Goal: Navigation & Orientation: Find specific page/section

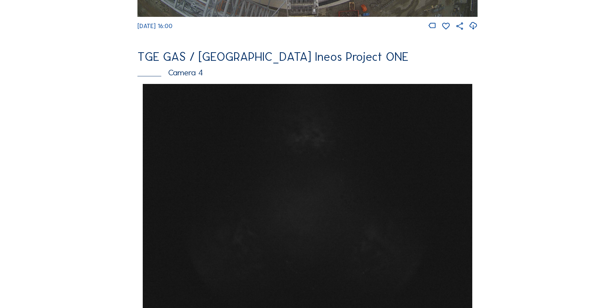
scroll to position [695, 0]
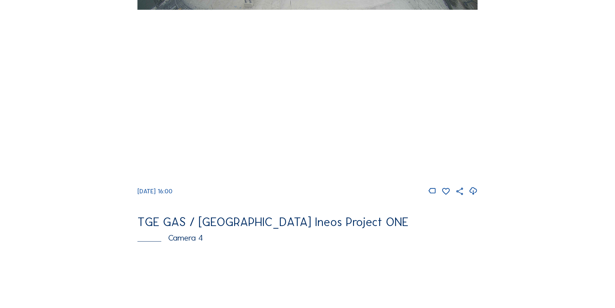
scroll to position [298, 0]
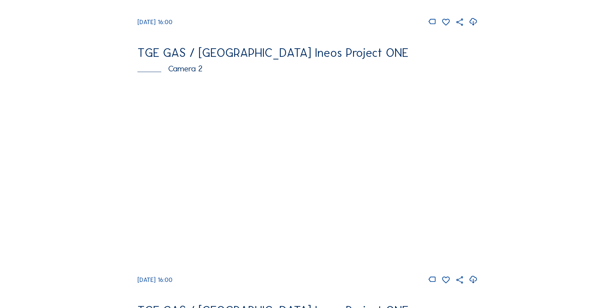
scroll to position [298, 0]
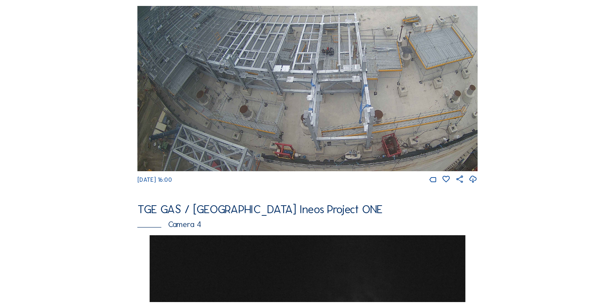
scroll to position [295, 0]
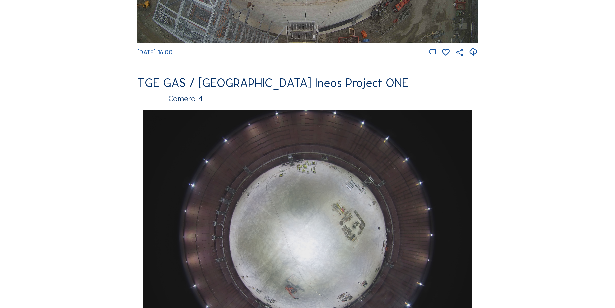
scroll to position [596, 0]
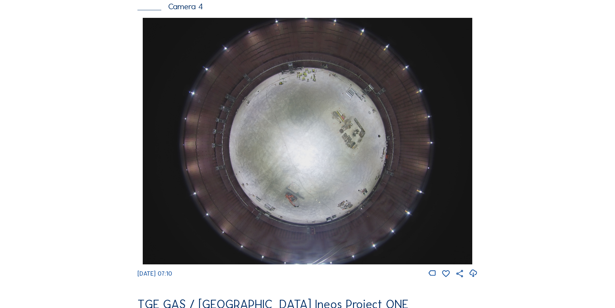
click at [91, 137] on div "Feed Photo Show Map Search Fullscreen TGE GAS / Antwerpen Ineos Project ONE Cam…" at bounding box center [307, 19] width 461 height 1145
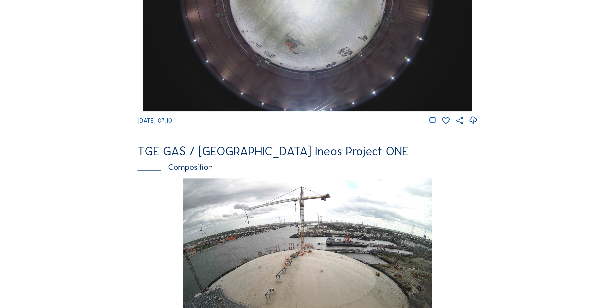
scroll to position [761, 0]
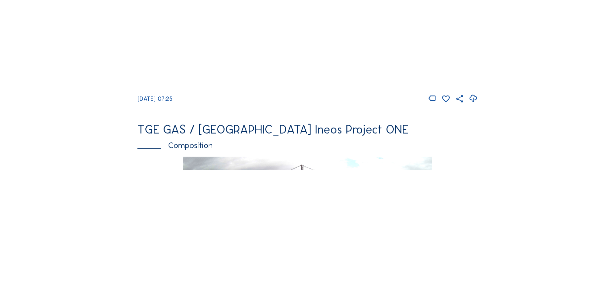
scroll to position [746, 0]
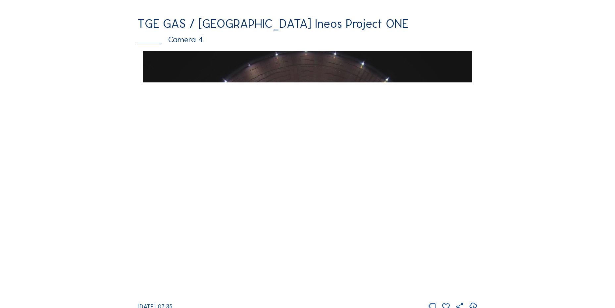
scroll to position [596, 0]
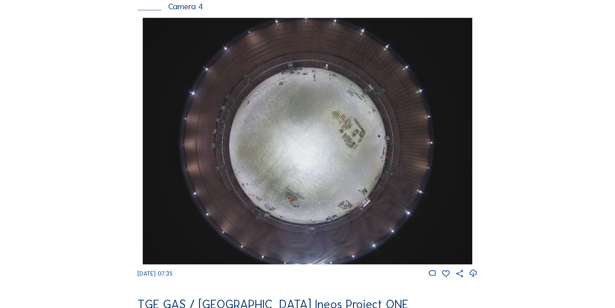
click at [473, 279] on icon at bounding box center [472, 273] width 9 height 11
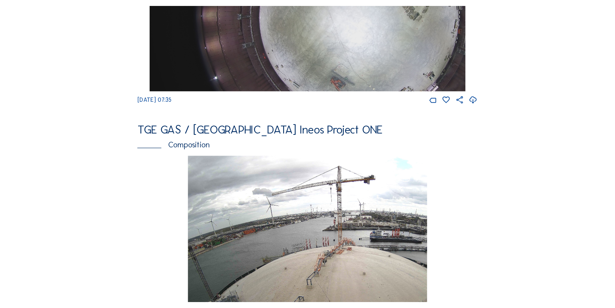
scroll to position [594, 0]
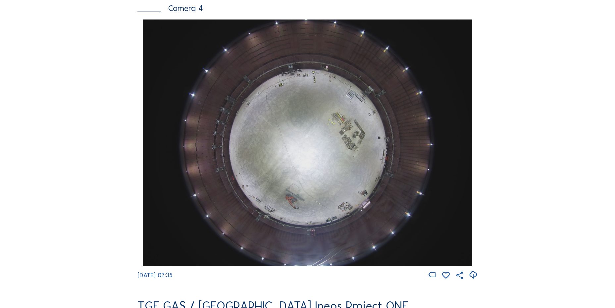
click at [106, 166] on div "Feed Photo Show Map Search Fullscreen TGE GAS / [GEOGRAPHIC_DATA] Ineos Project…" at bounding box center [307, 21] width 461 height 1145
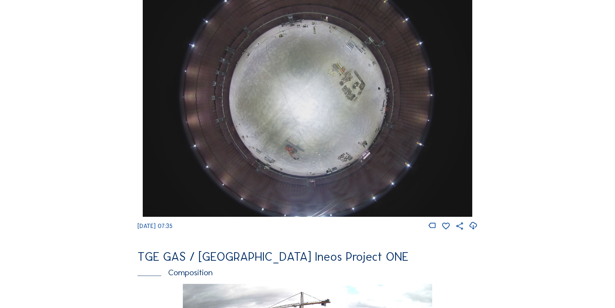
scroll to position [660, 0]
